Goal: Obtain resource: Download file/media

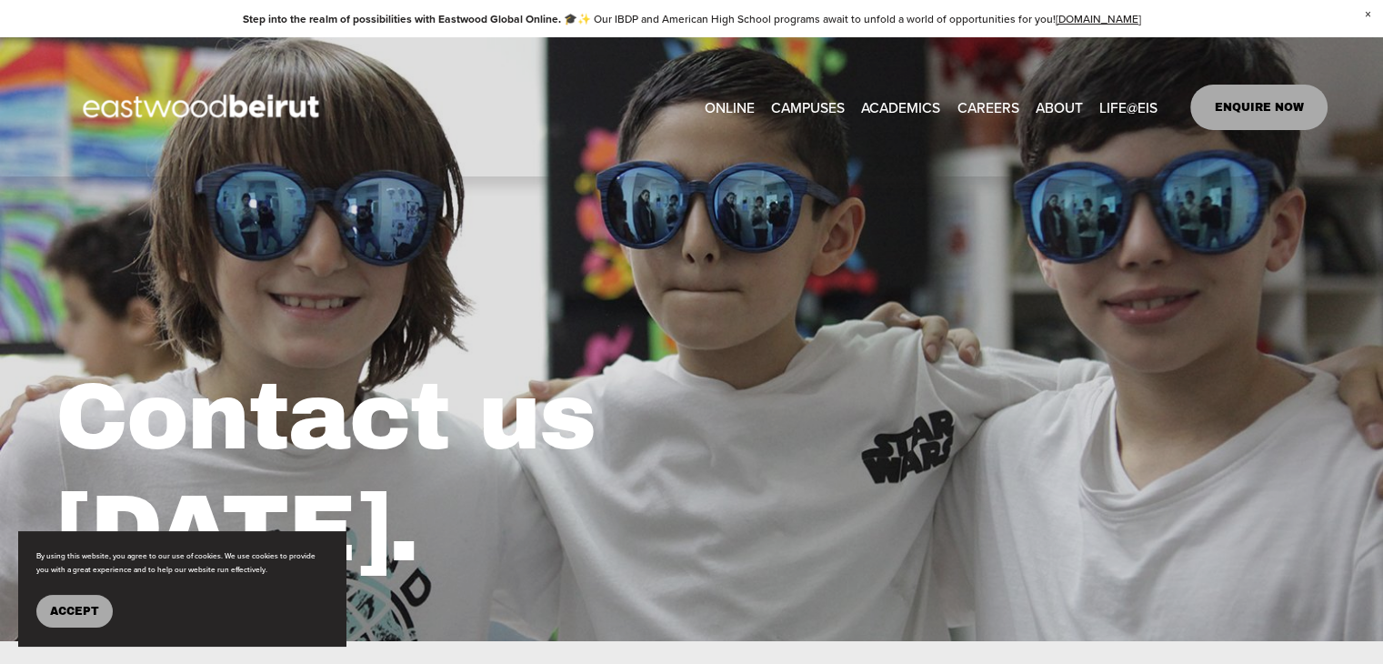
click at [991, 108] on link "CAREERS" at bounding box center [988, 107] width 62 height 28
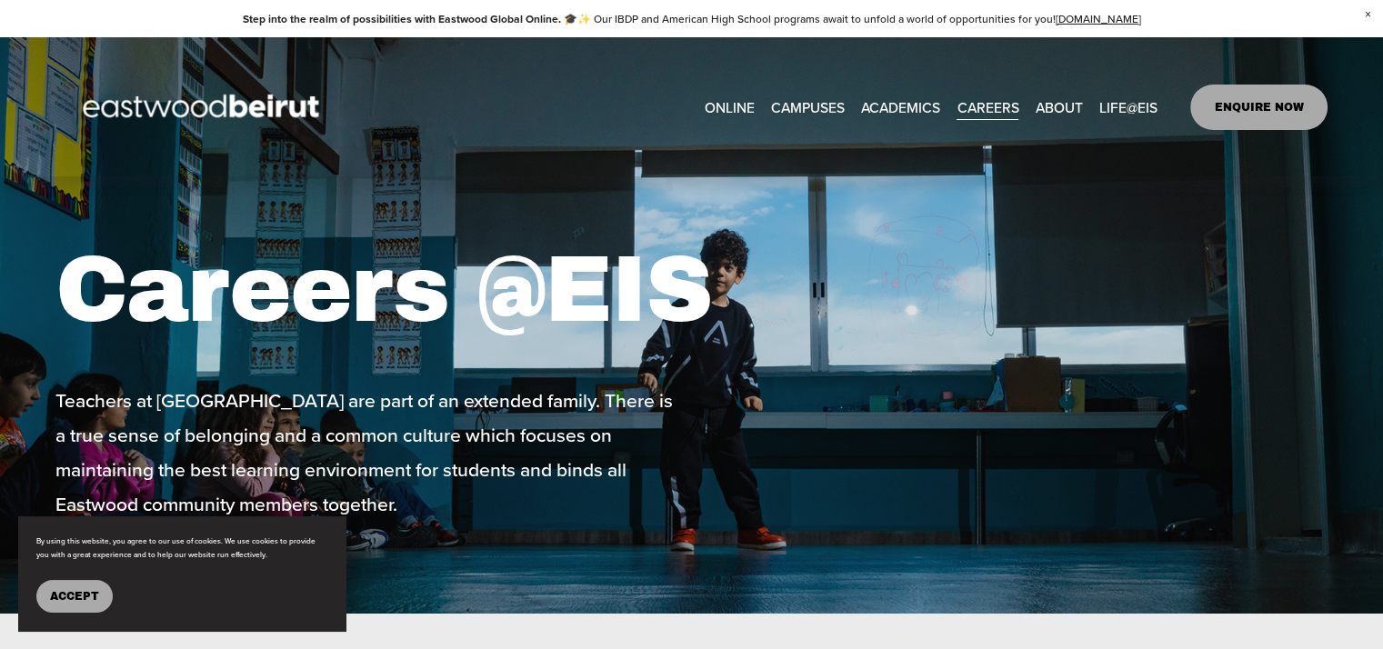
click at [98, 597] on span "Accept" at bounding box center [74, 596] width 49 height 13
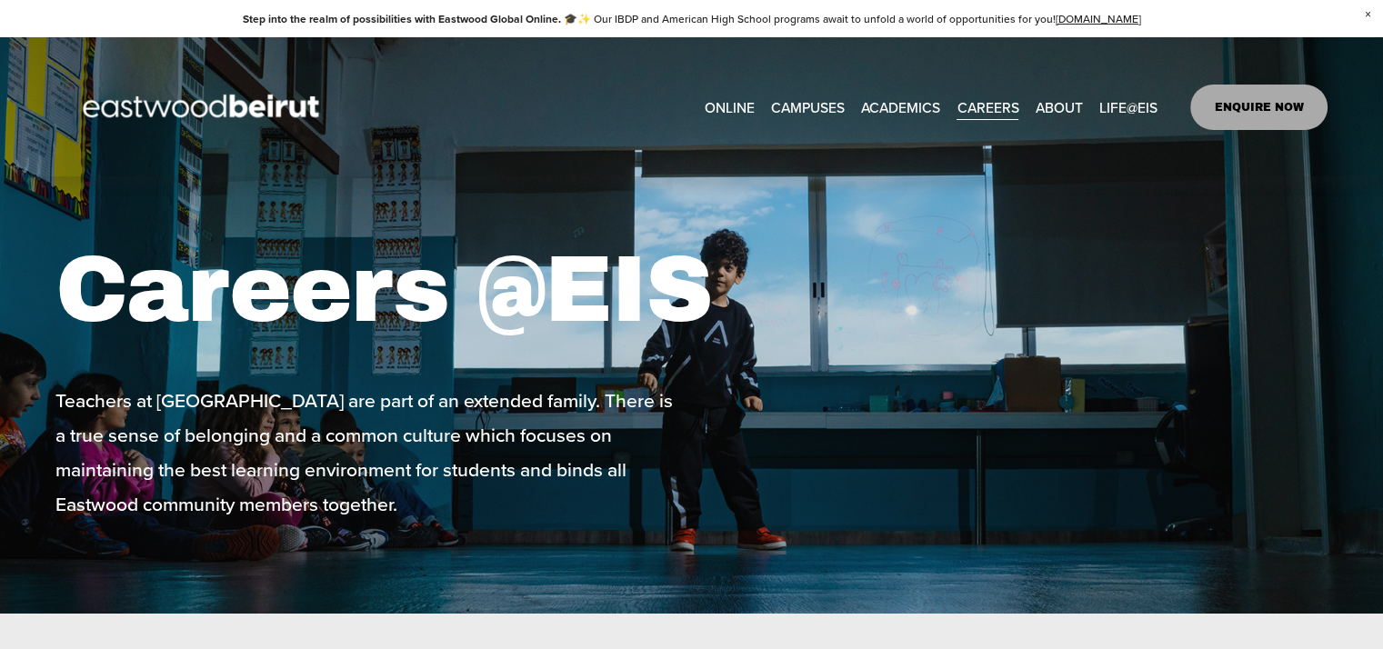
click at [0, 0] on span "Building+Facilities" at bounding box center [0, 0] width 0 height 0
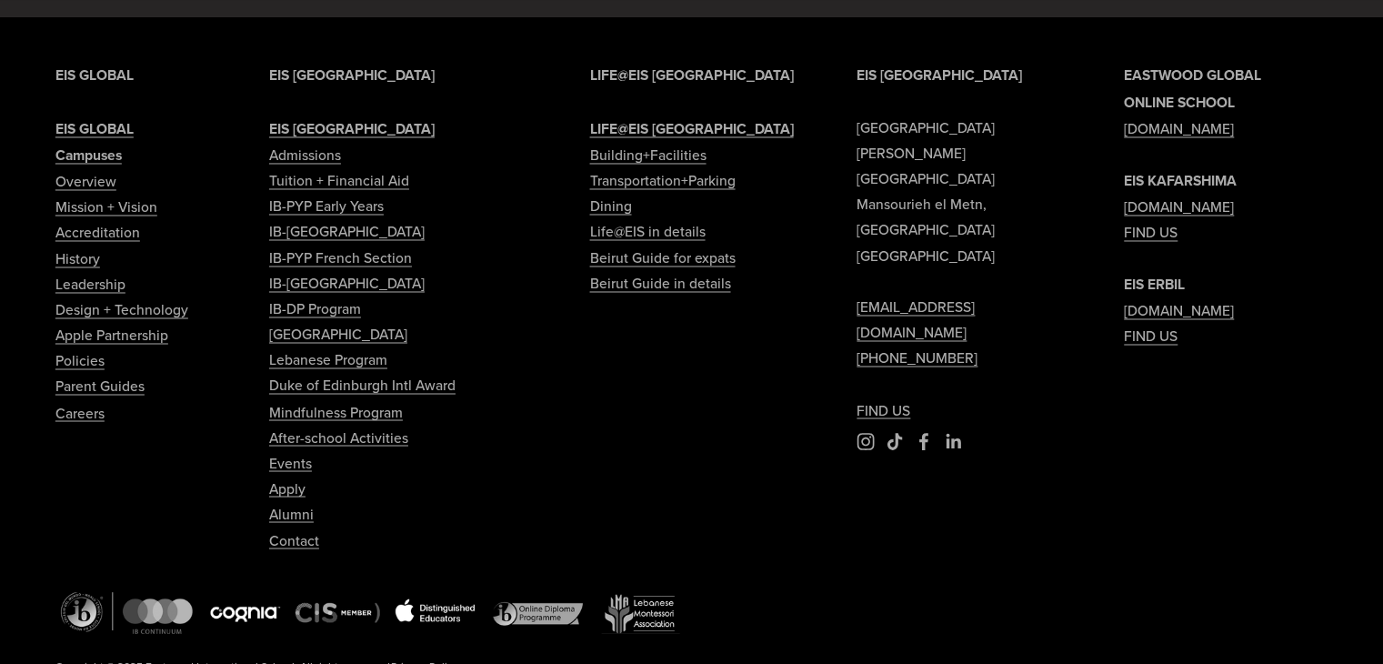
scroll to position [3092, 0]
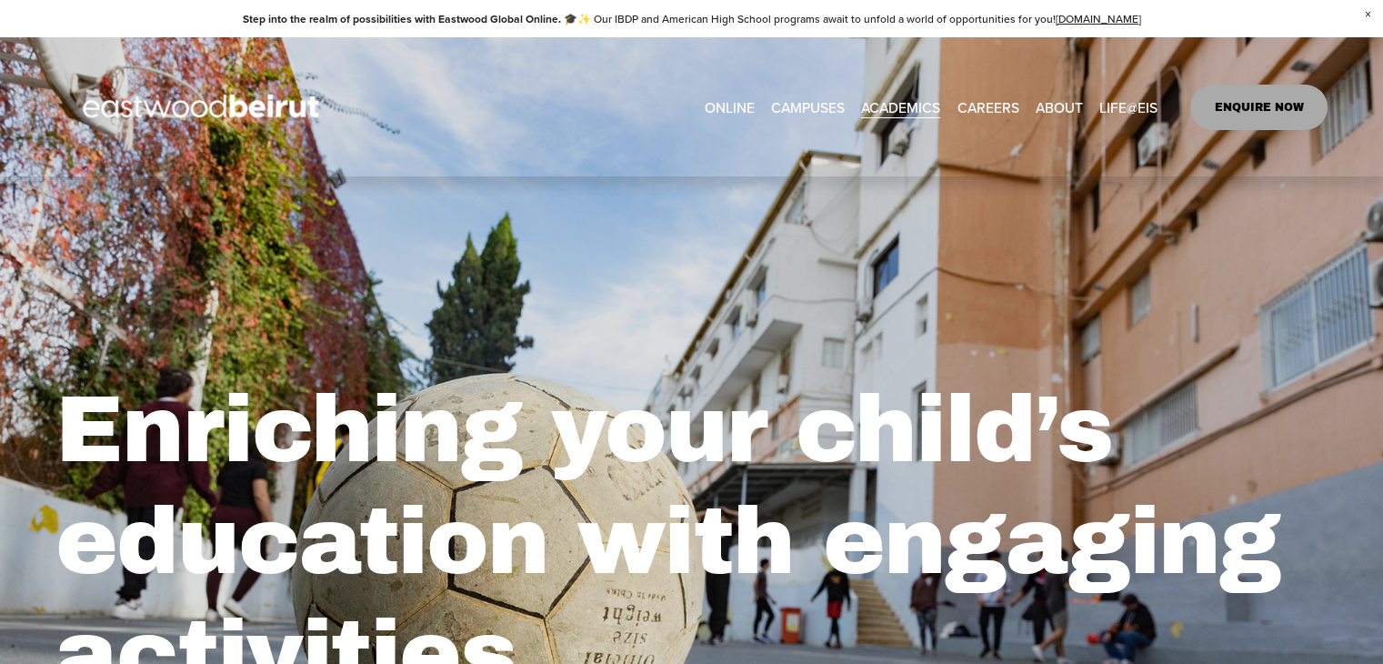
click at [0, 0] on span "After-school Activities" at bounding box center [0, 0] width 0 height 0
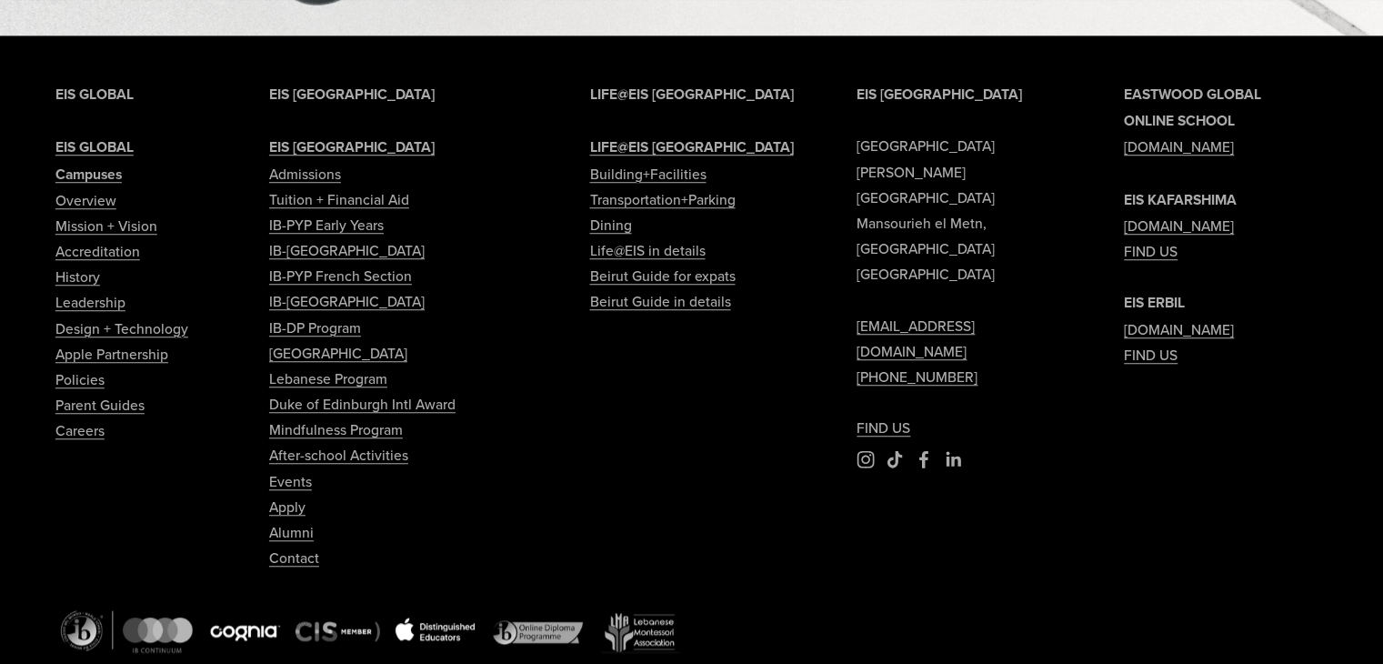
scroll to position [1204, 0]
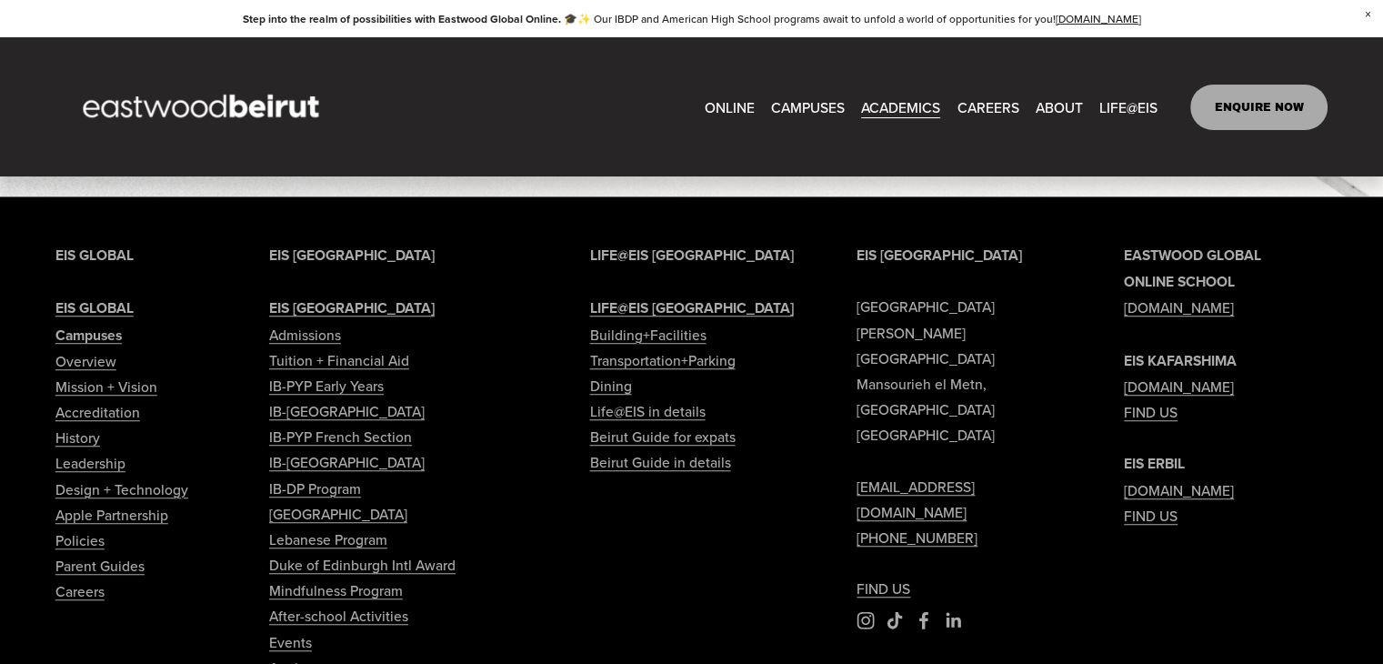
click at [331, 368] on link "Tuition + Financial Aid" at bounding box center [339, 359] width 140 height 25
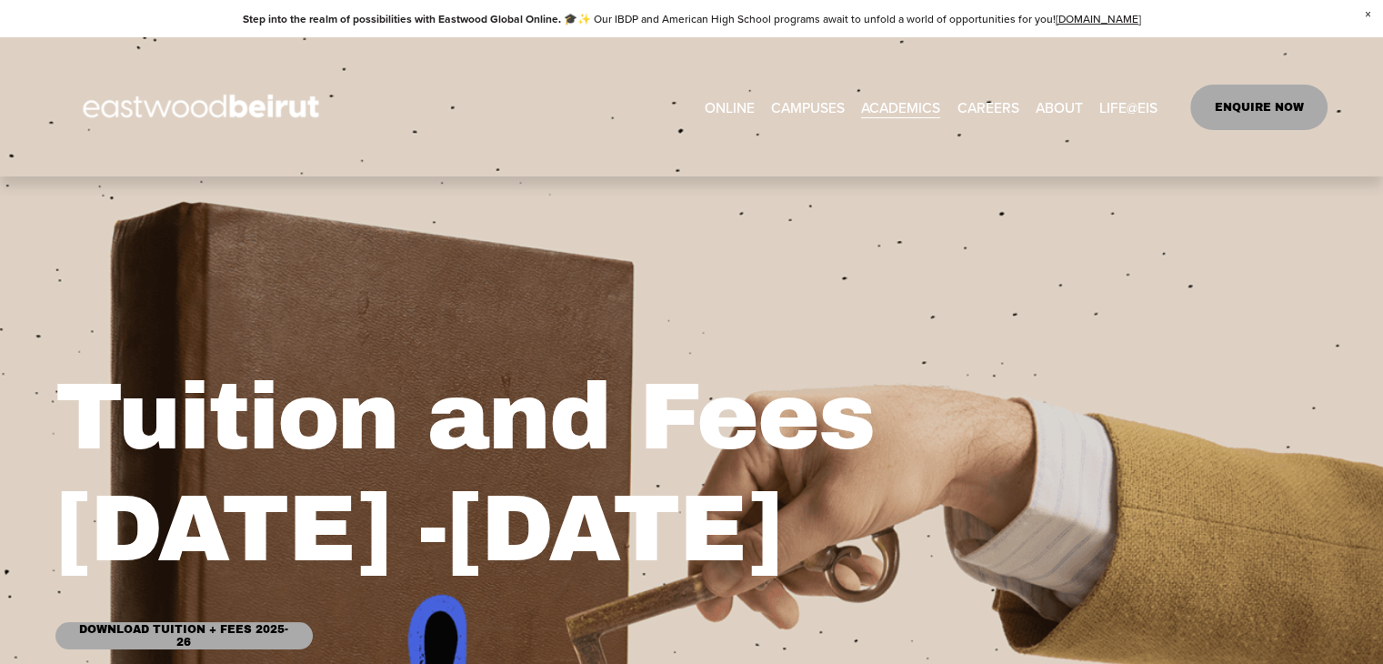
scroll to position [273, 0]
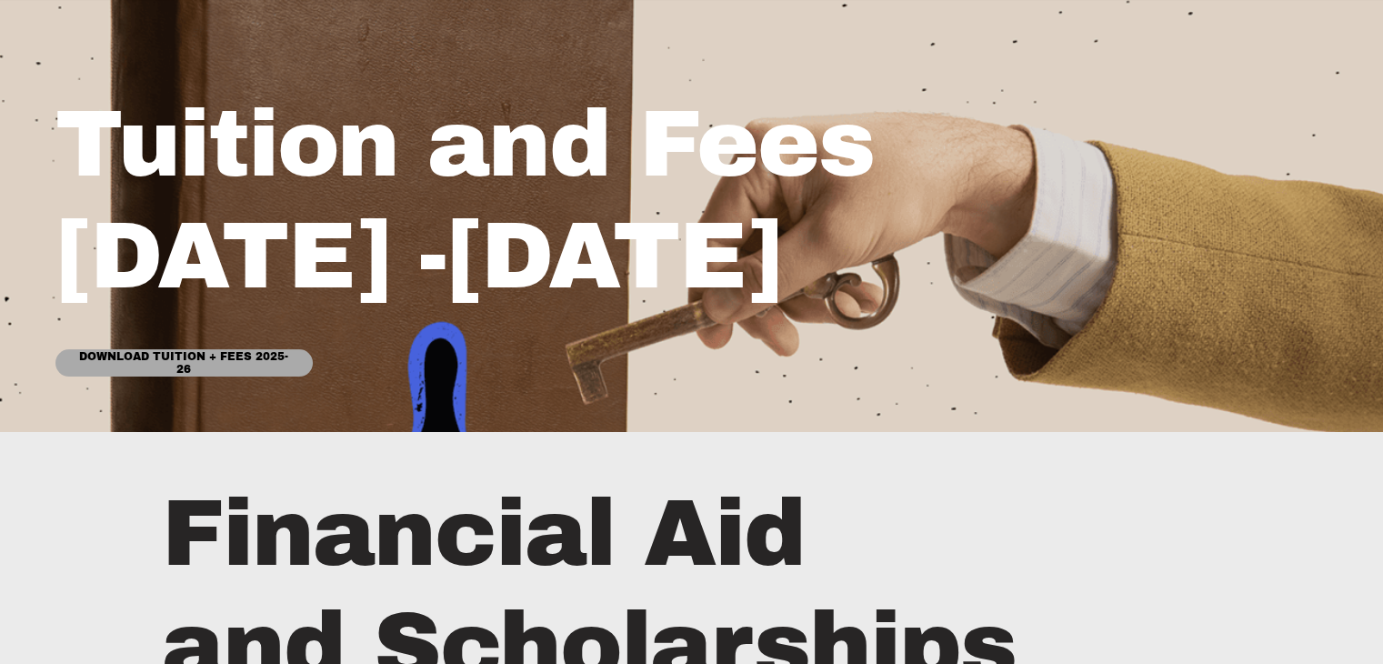
click at [207, 365] on link "Download Tuition + Fees 2025-26" at bounding box center [183, 362] width 257 height 27
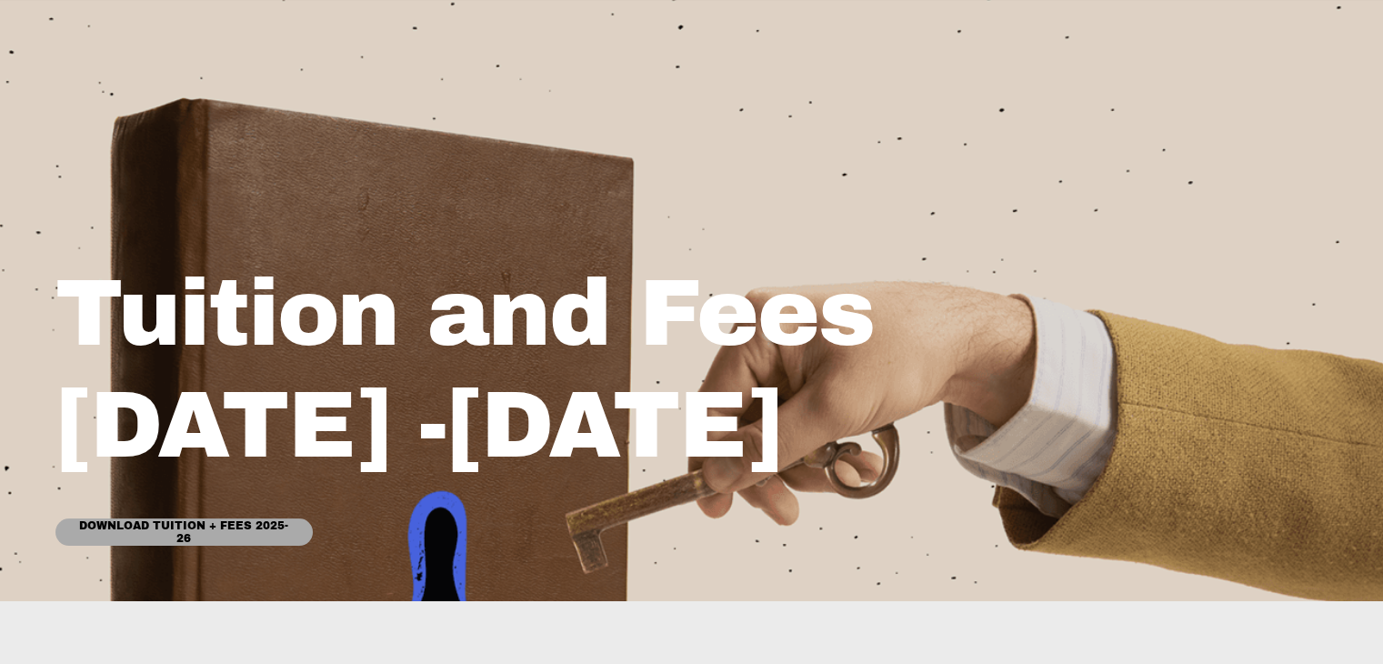
scroll to position [0, 0]
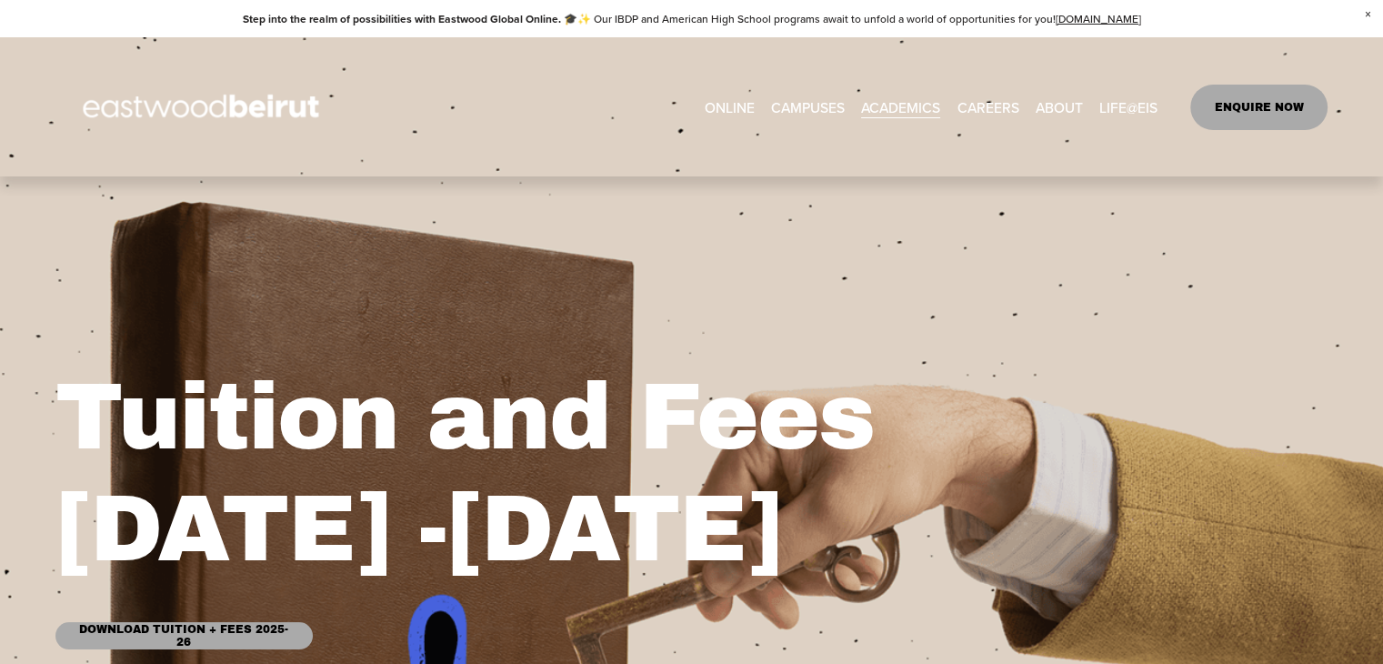
click at [720, 97] on link "ONLINE" at bounding box center [730, 107] width 50 height 28
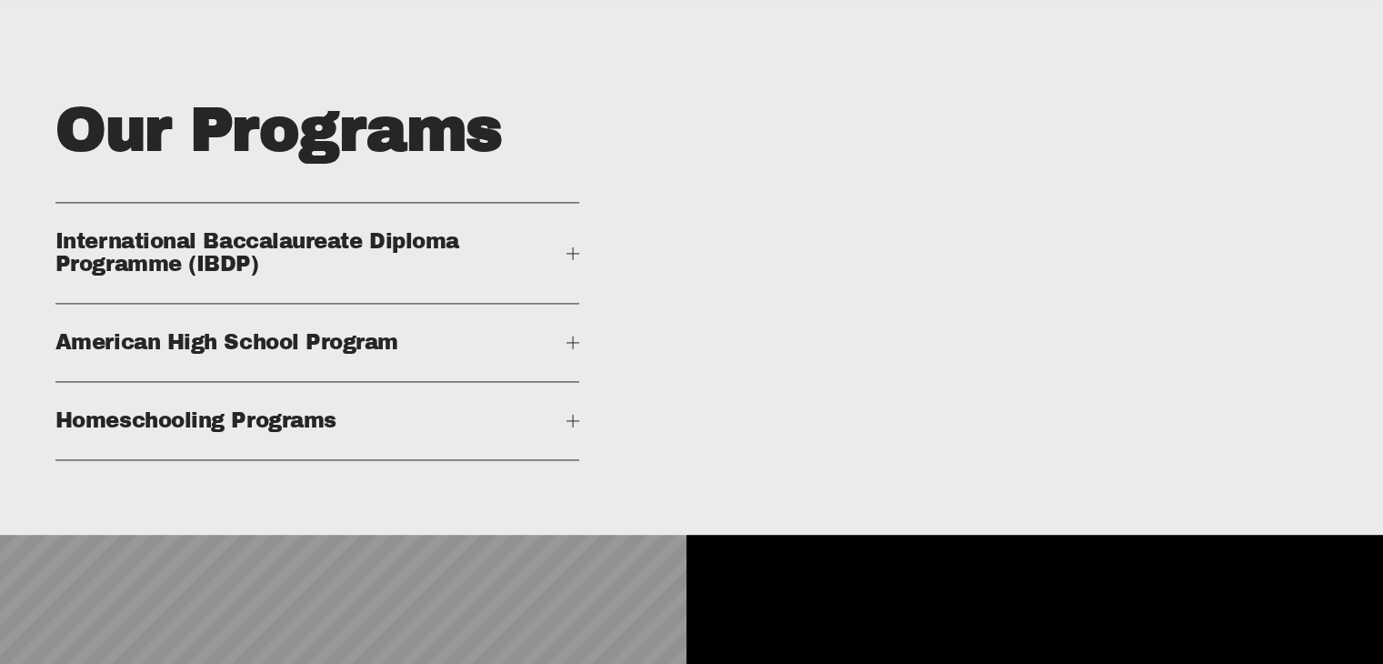
scroll to position [2728, 0]
